Goal: Task Accomplishment & Management: Manage account settings

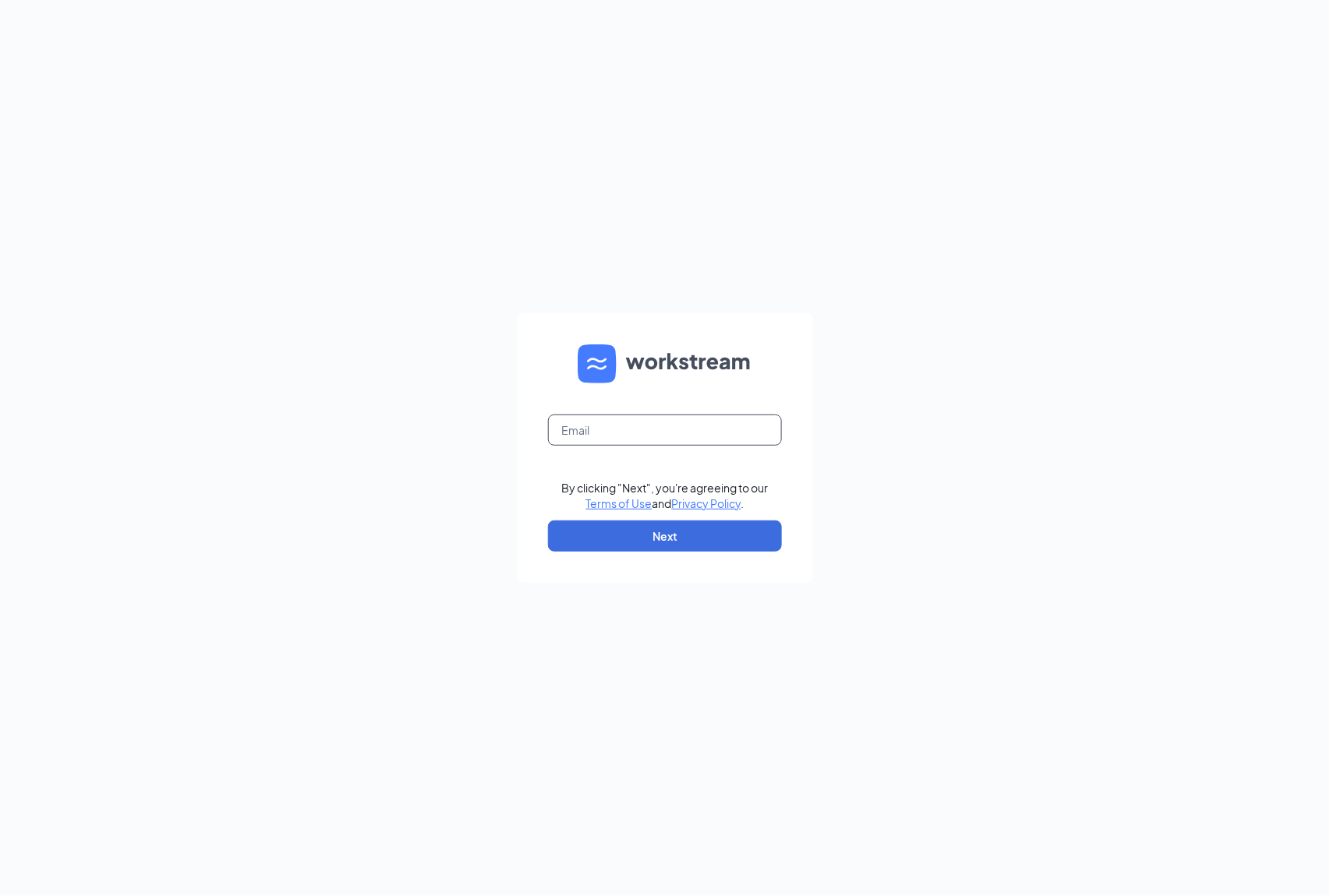
click at [660, 430] on input "text" at bounding box center [665, 429] width 233 height 31
type input "ri4028@pjunited.com"
click at [667, 529] on button "Next" at bounding box center [665, 536] width 233 height 31
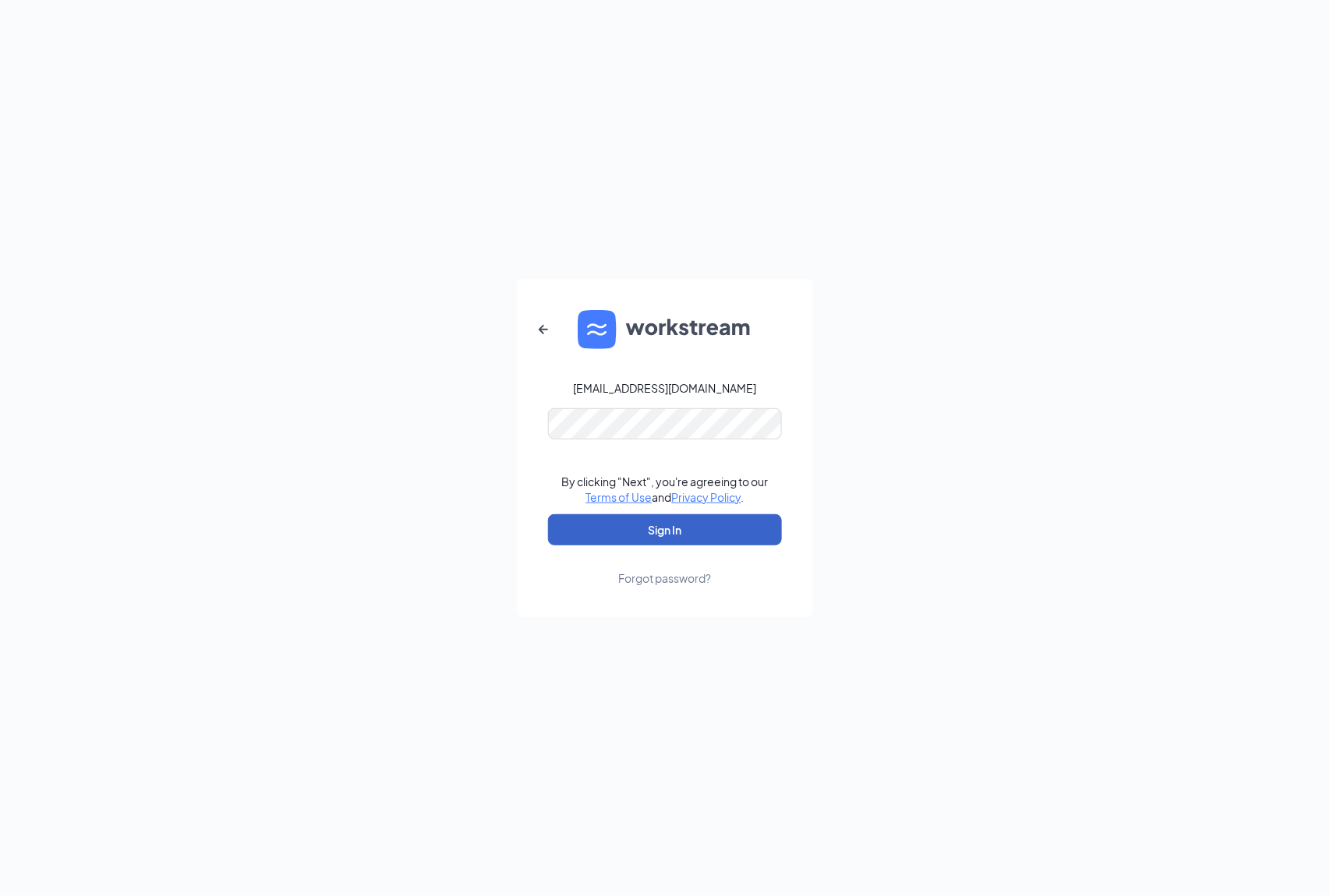
click at [671, 539] on button "Sign In" at bounding box center [665, 530] width 233 height 31
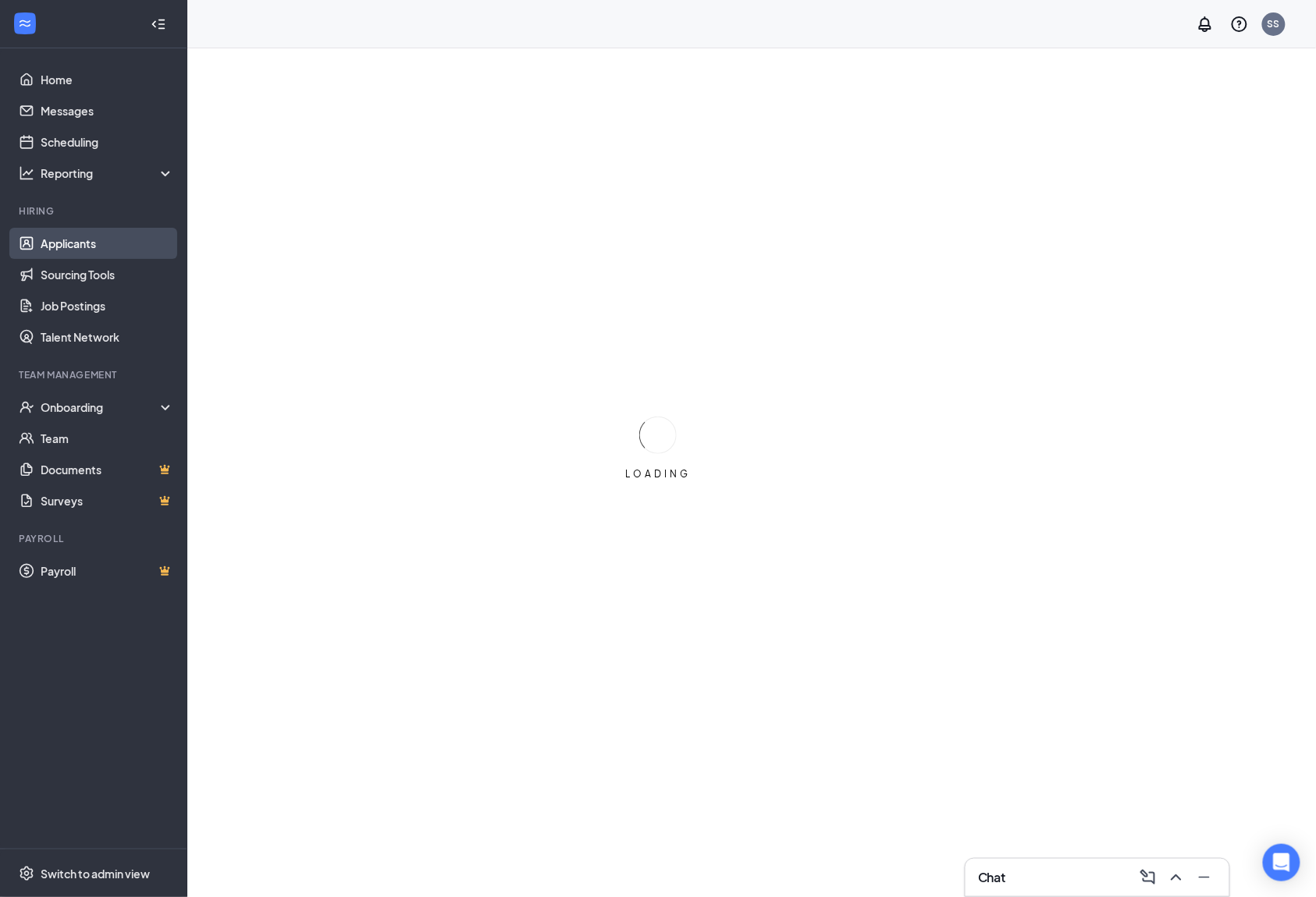
click at [98, 238] on link "Applicants" at bounding box center [107, 243] width 133 height 31
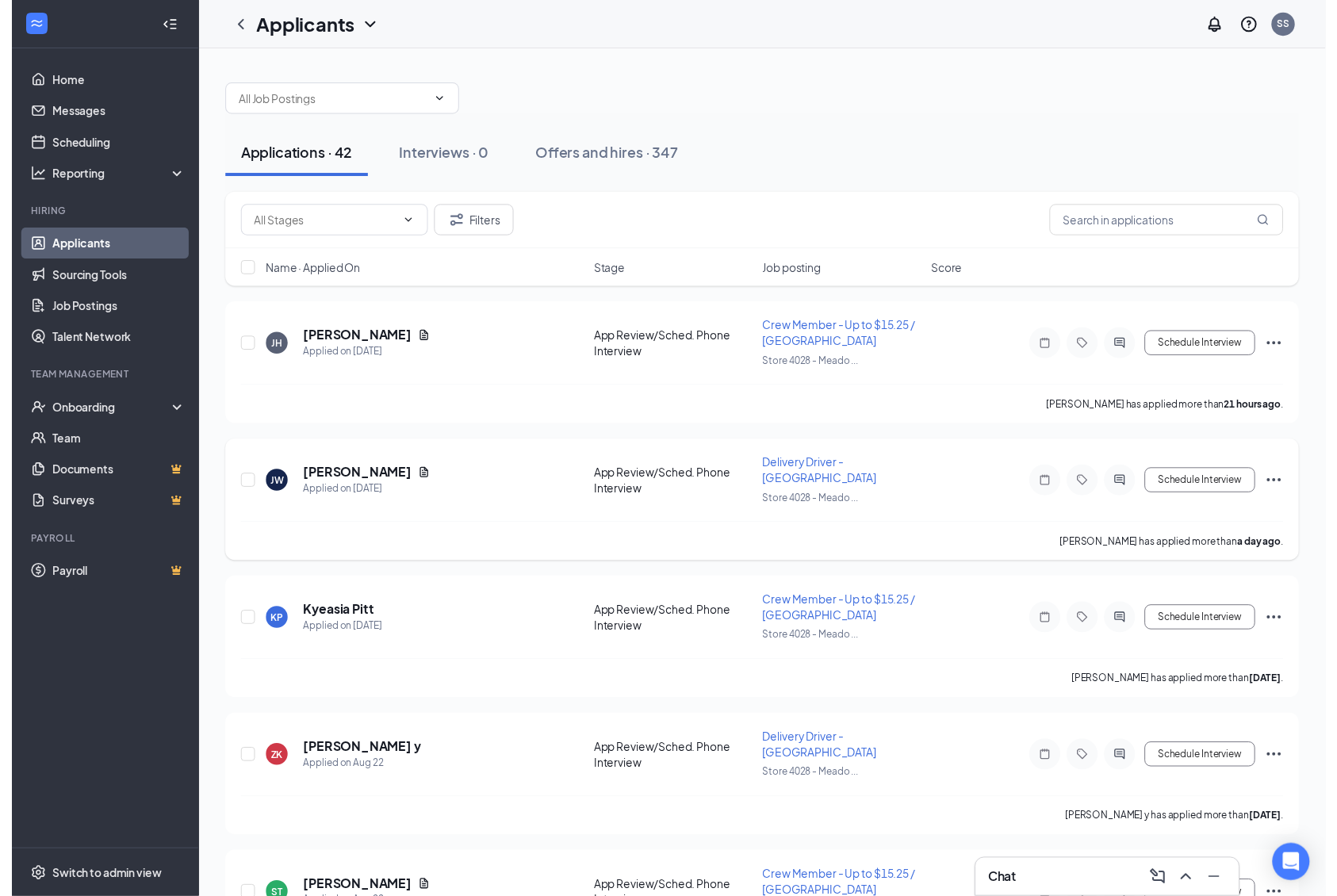
scroll to position [211, 0]
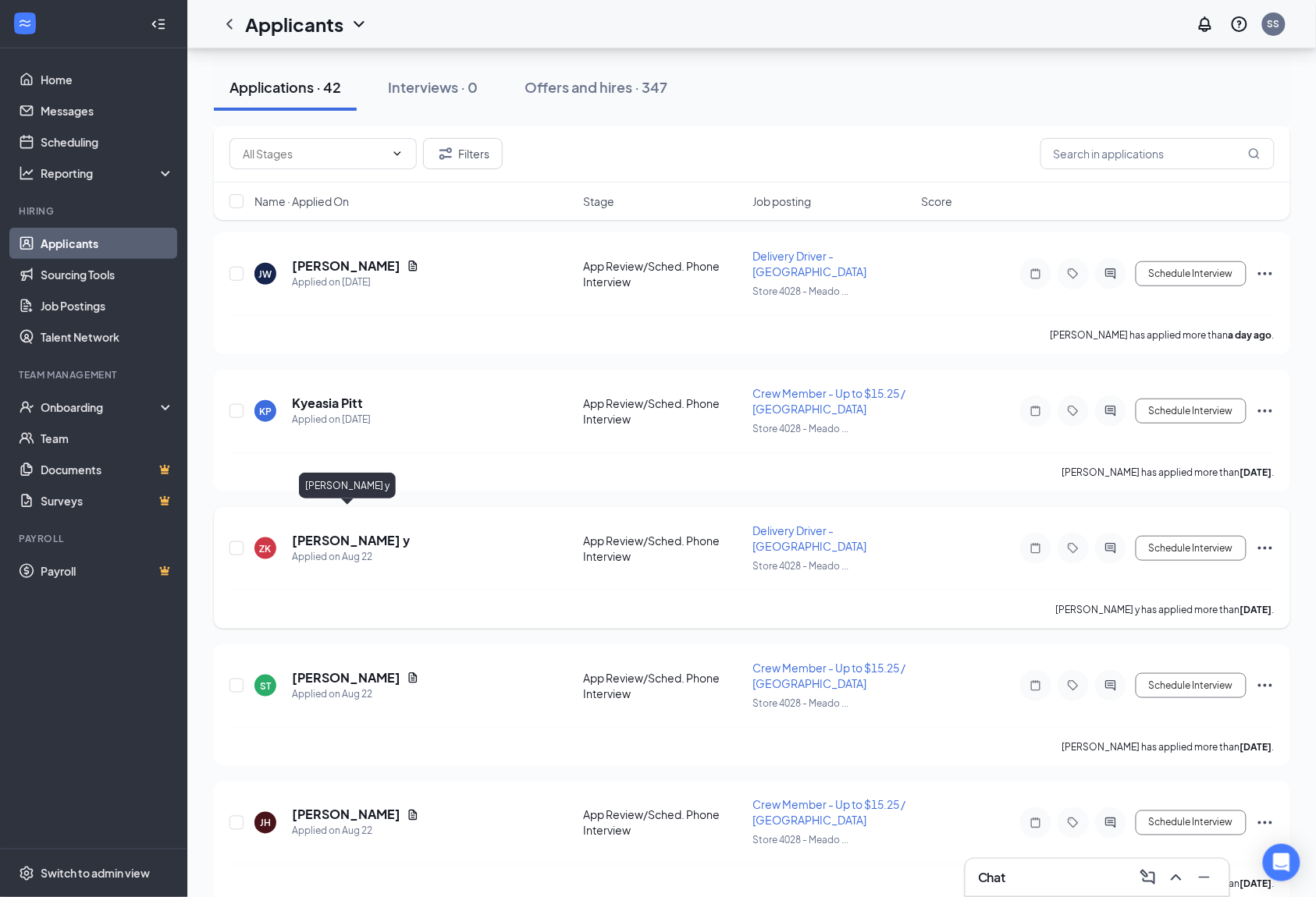
click at [338, 532] on h5 "[PERSON_NAME] y" at bounding box center [351, 540] width 118 height 17
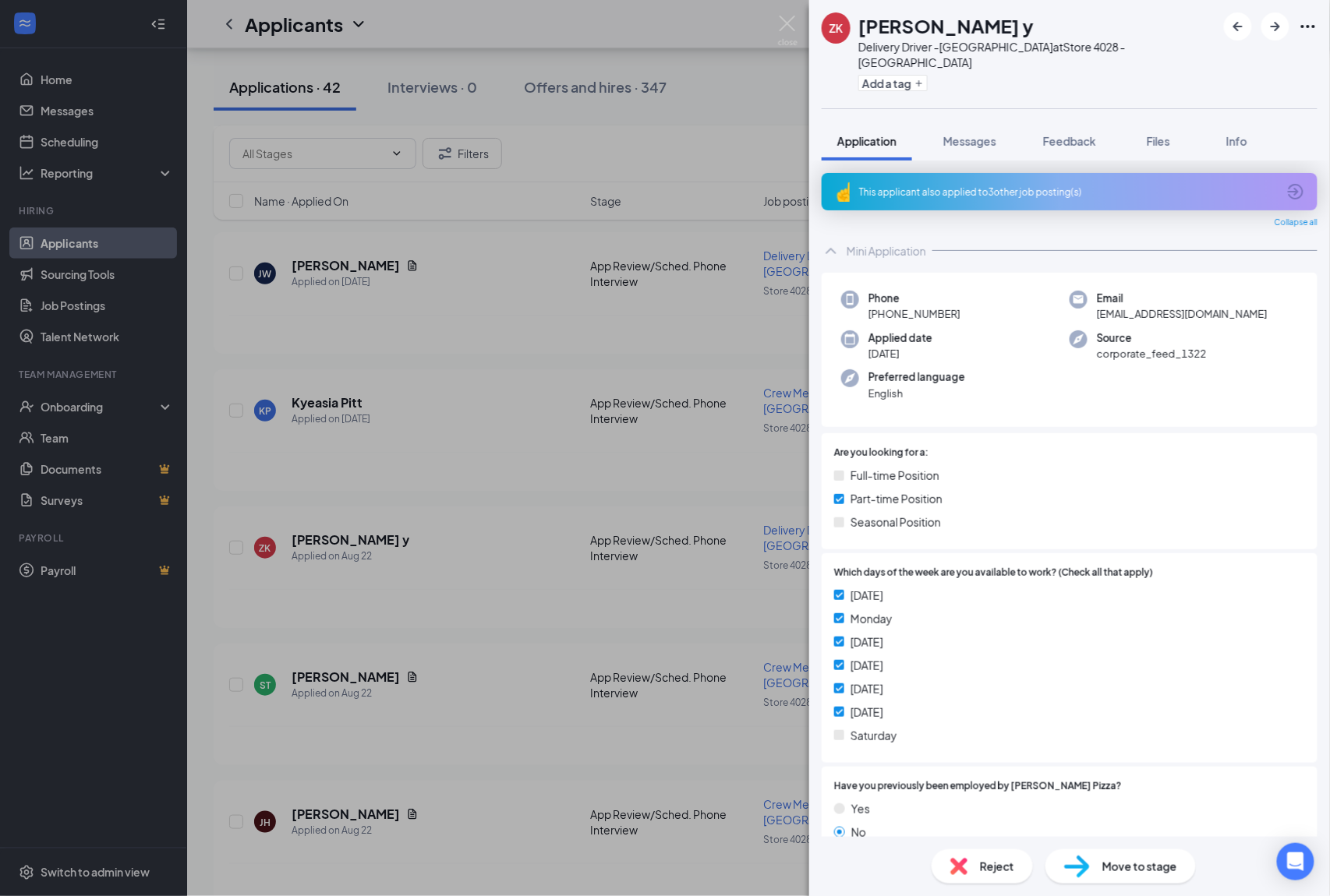
click at [1096, 873] on div "Move to stage" at bounding box center [1120, 866] width 150 height 35
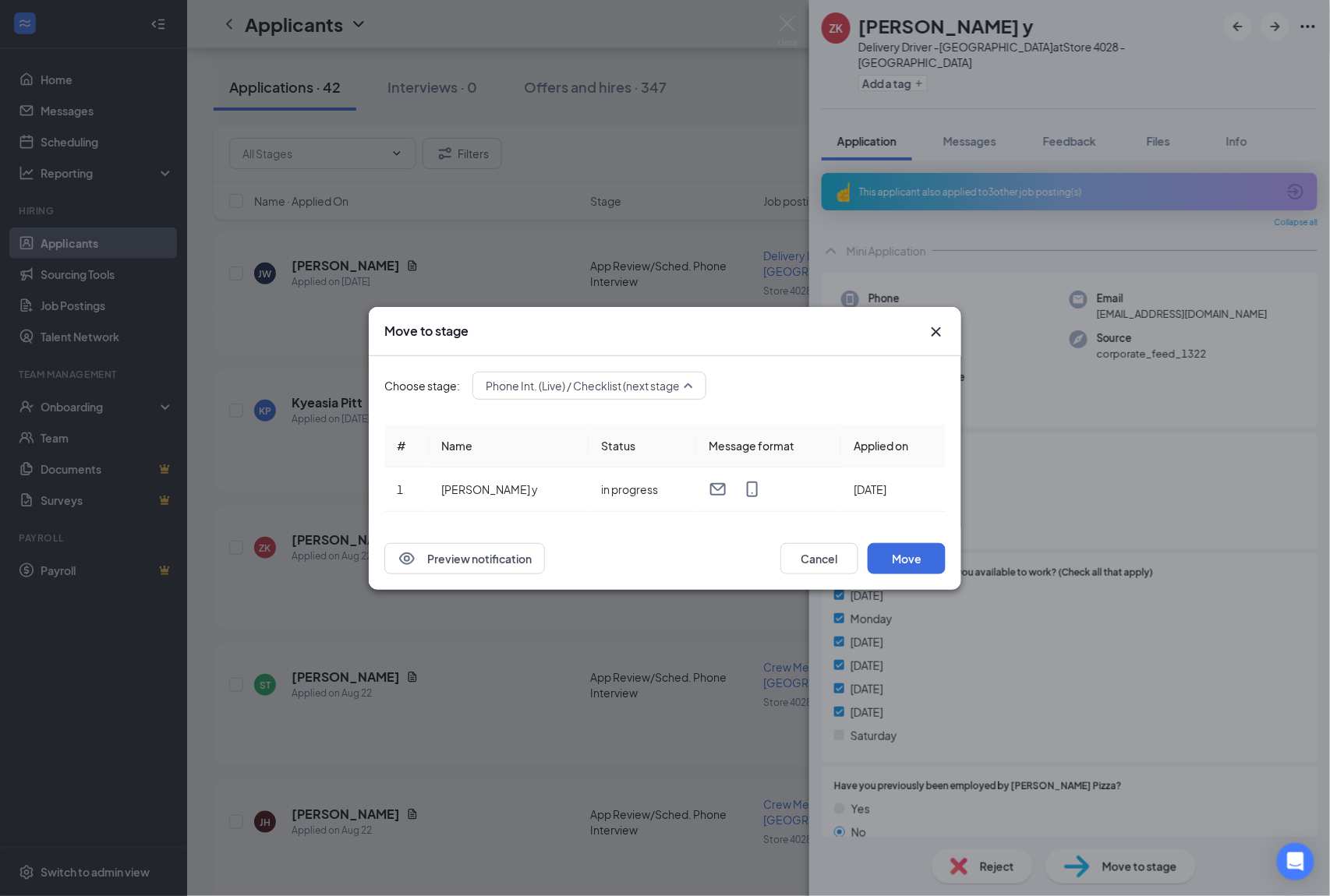
click at [586, 390] on span "Phone Int. (Live) / Checklist (next stage)" at bounding box center [584, 385] width 197 height 23
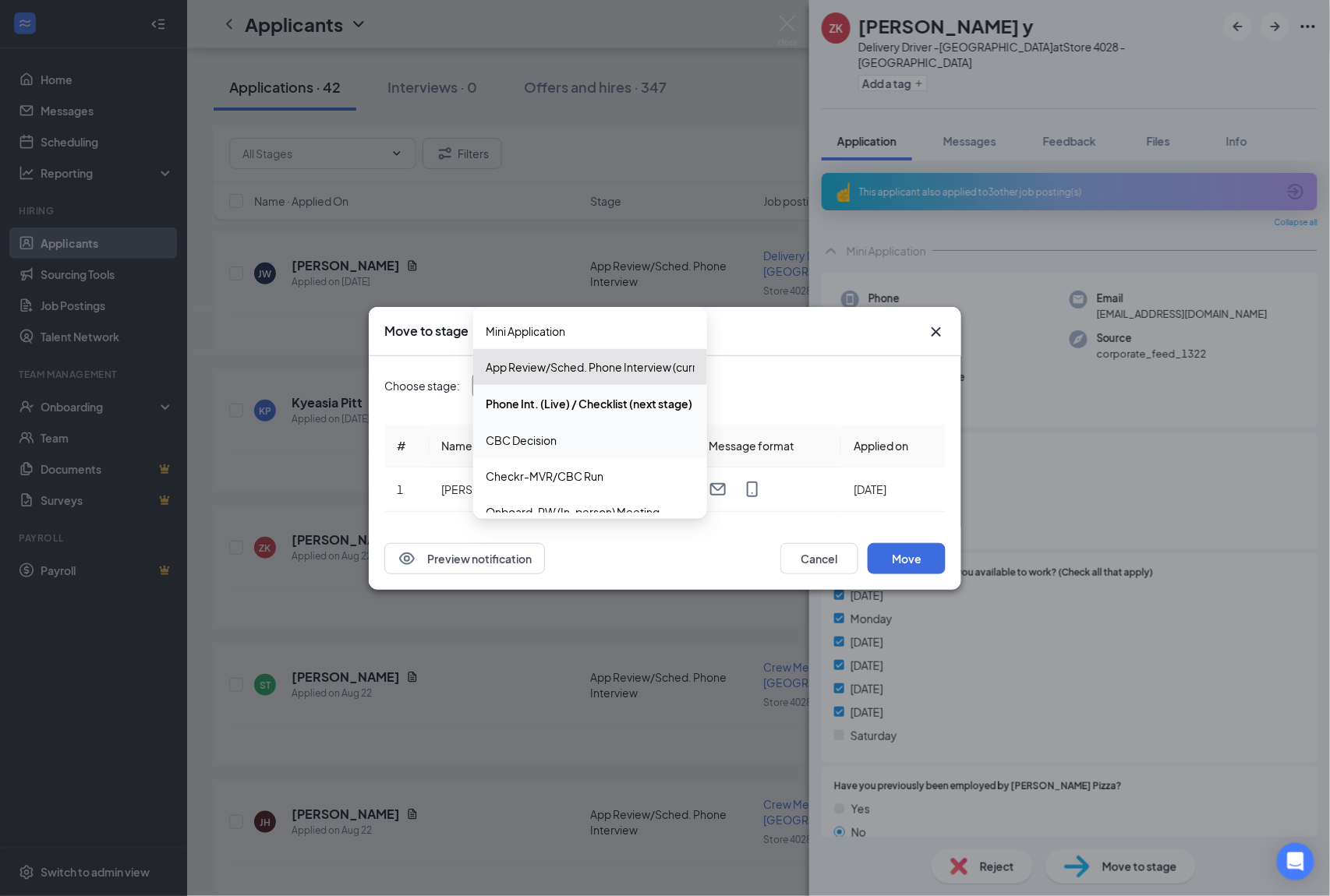
click at [549, 435] on span "CBC Decision" at bounding box center [521, 441] width 71 height 17
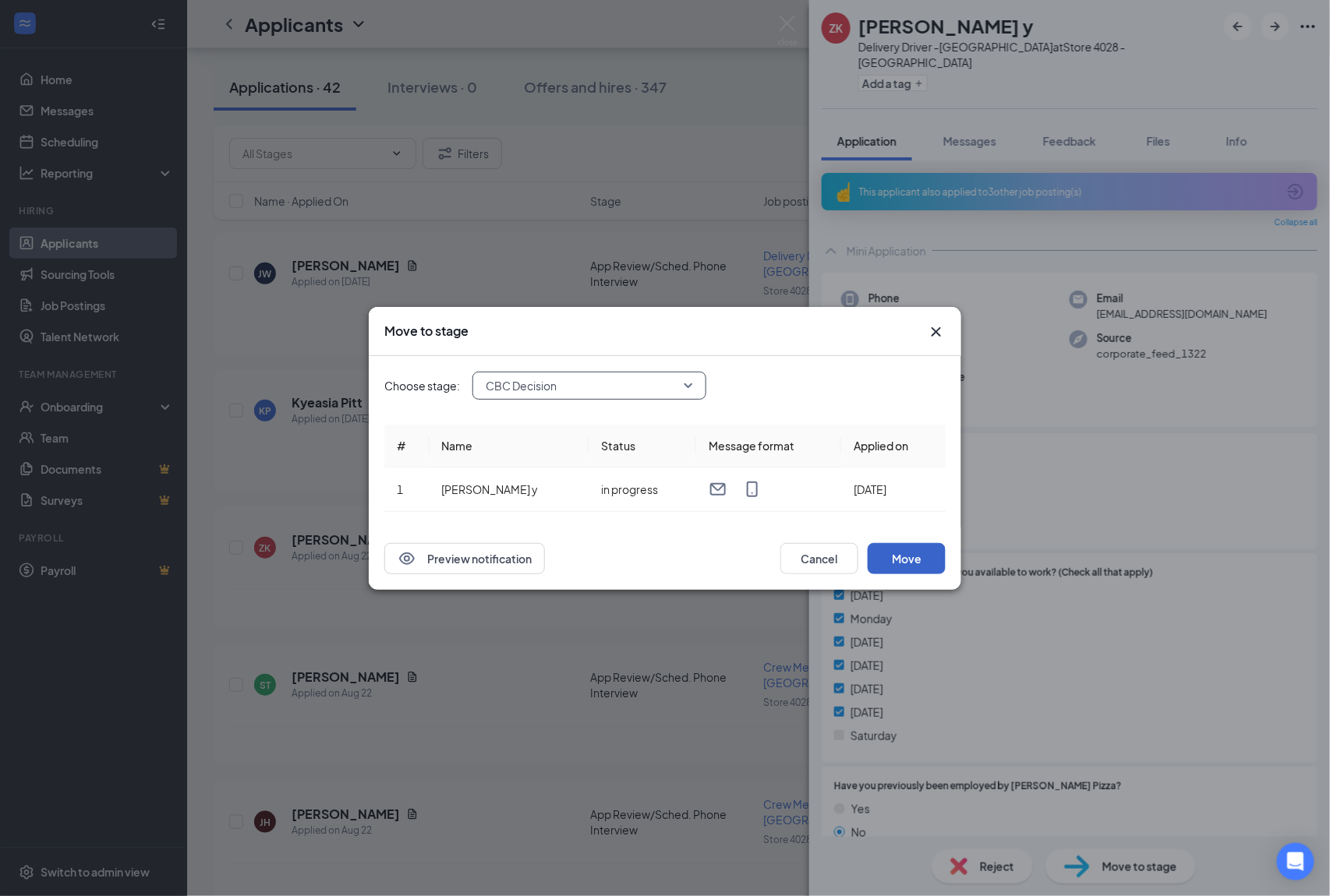
click at [902, 562] on button "Move" at bounding box center [906, 559] width 78 height 31
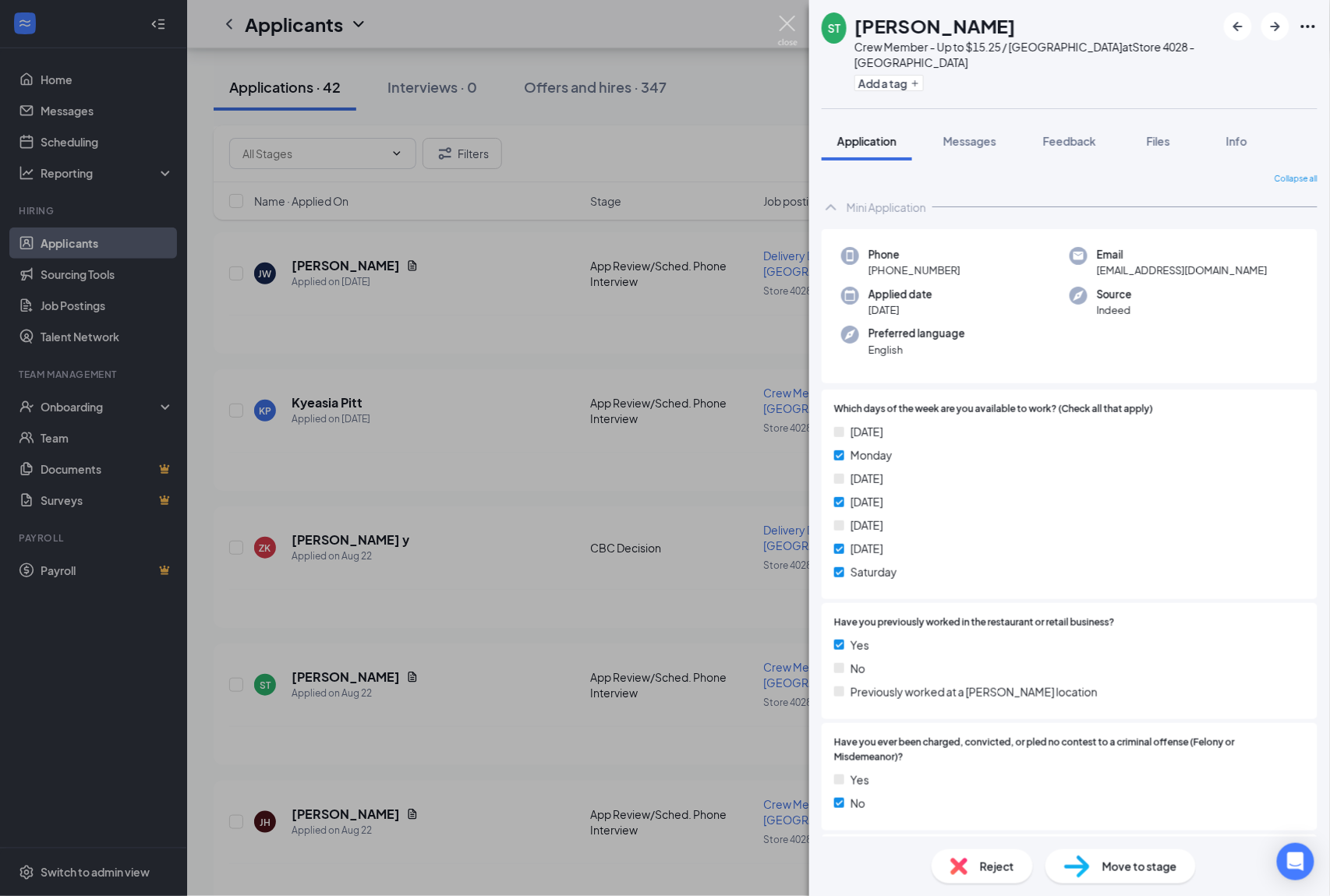
click at [797, 16] on img at bounding box center [787, 31] width 20 height 30
